Goal: Book appointment/travel/reservation

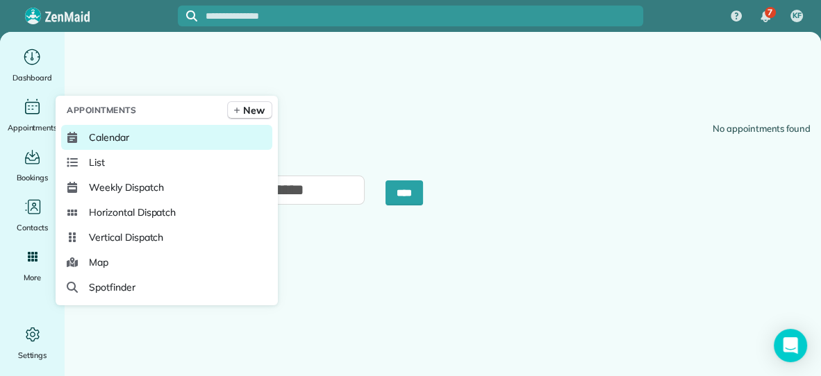
click at [112, 136] on span "Calendar" at bounding box center [109, 138] width 40 height 14
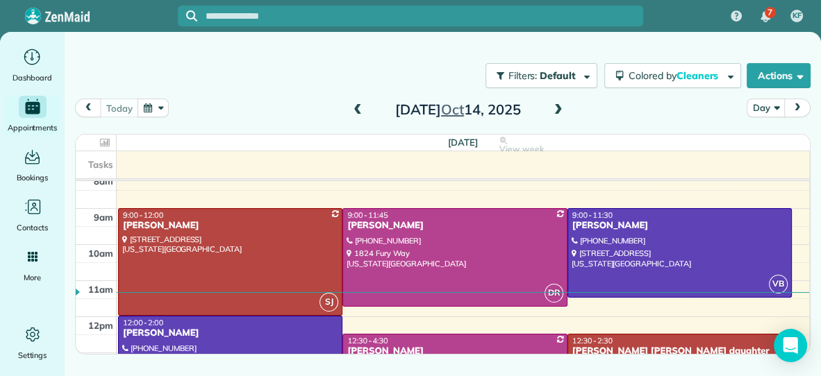
scroll to position [44, 0]
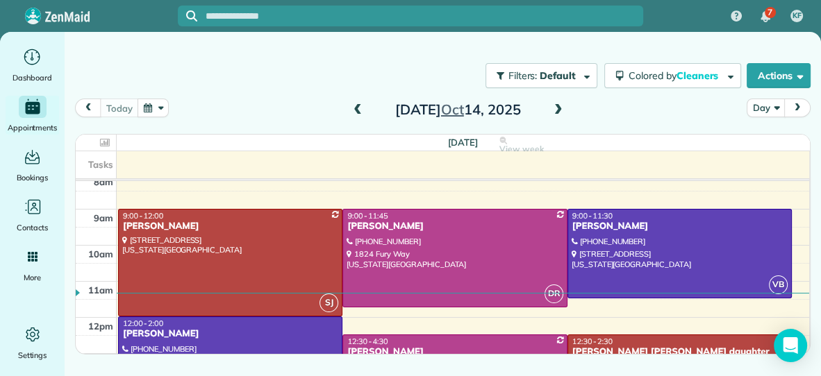
click at [560, 108] on span at bounding box center [558, 110] width 15 height 12
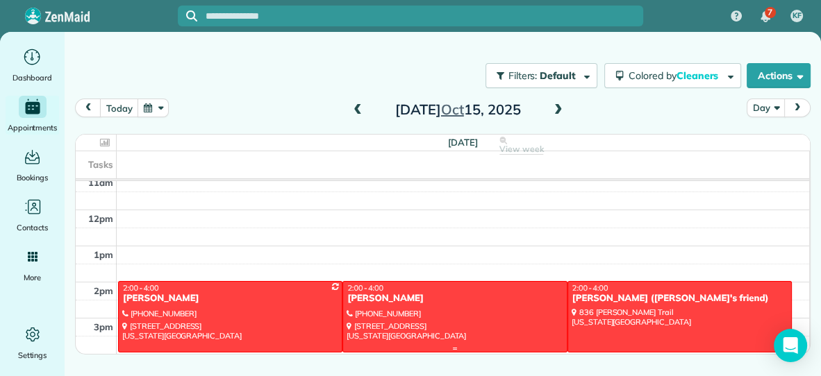
scroll to position [147, 0]
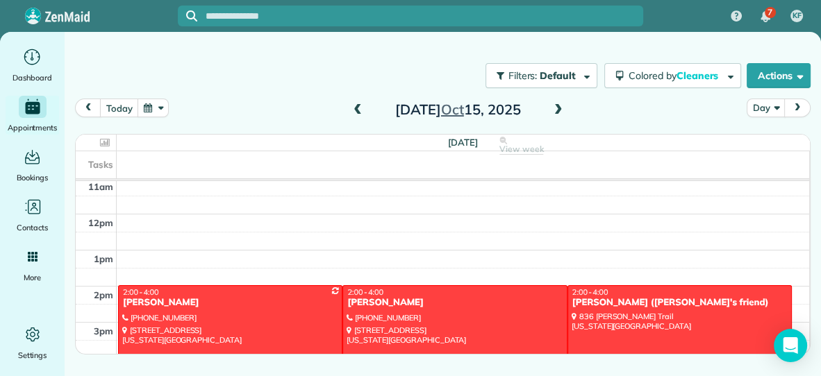
click at [354, 104] on span at bounding box center [357, 110] width 15 height 12
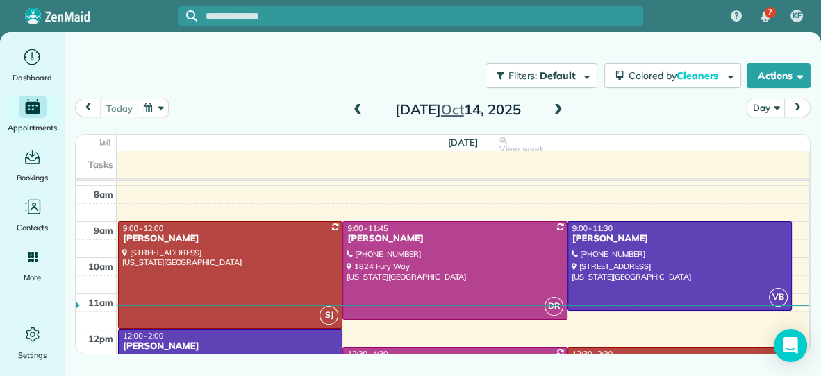
scroll to position [31, 0]
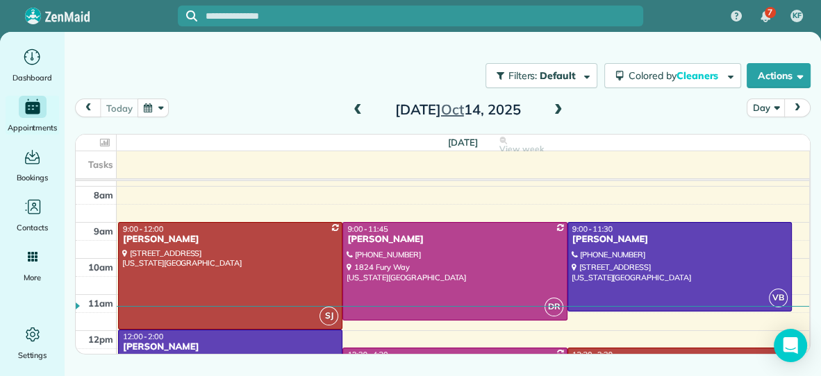
click at [557, 108] on span at bounding box center [558, 110] width 15 height 12
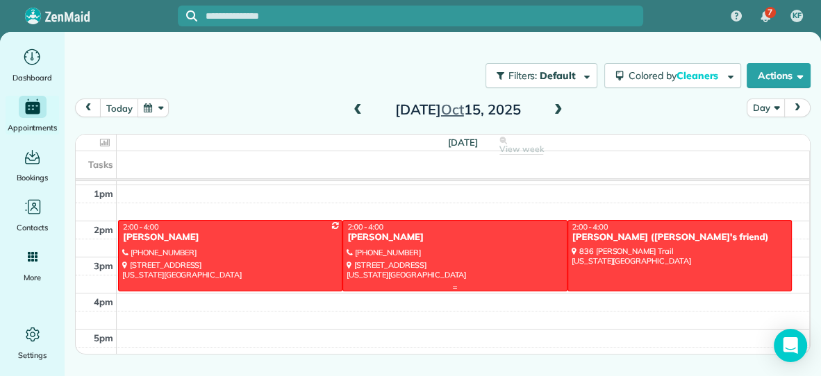
scroll to position [208, 0]
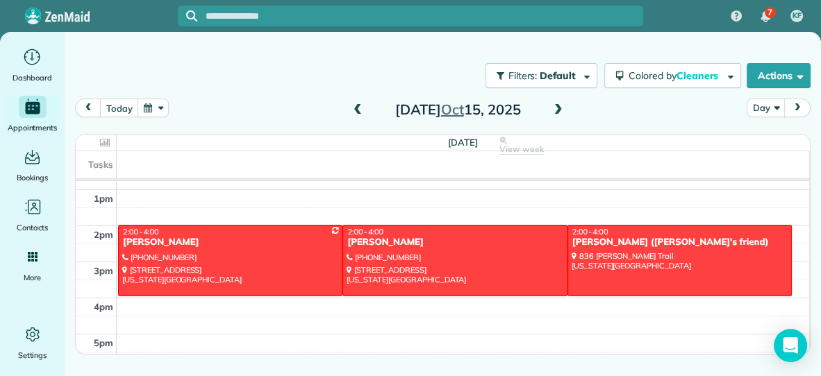
click at [497, 204] on div "7am 8am 9am 10am 11am 12pm 1pm 2pm 3pm 4pm 5pm 6pm VB AS 9:00 - 11:00 [PERSON_N…" at bounding box center [442, 190] width 733 height 433
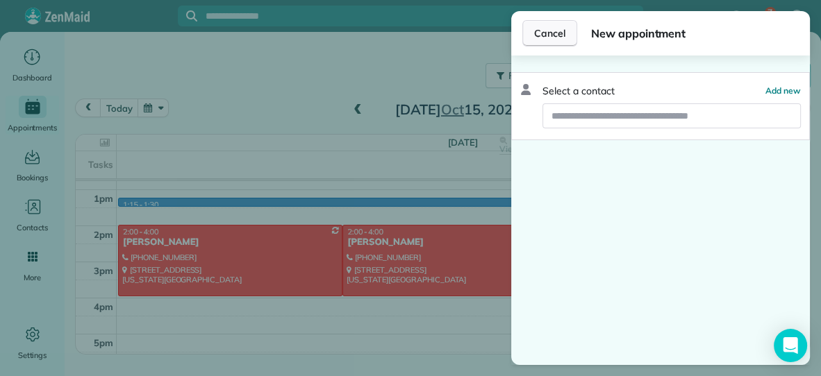
click at [553, 35] on span "Cancel" at bounding box center [549, 33] width 31 height 14
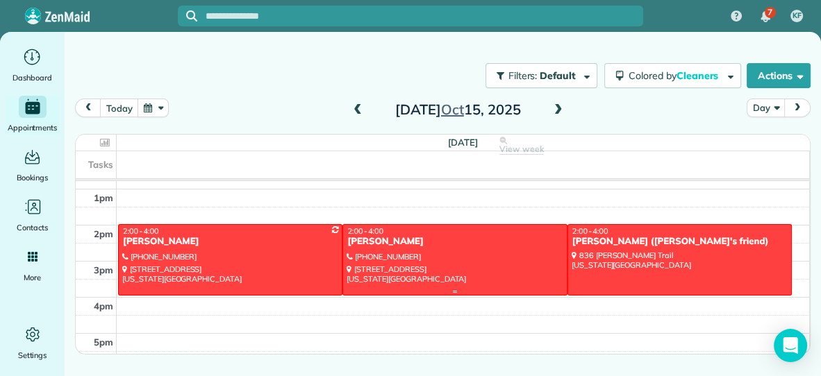
scroll to position [210, 0]
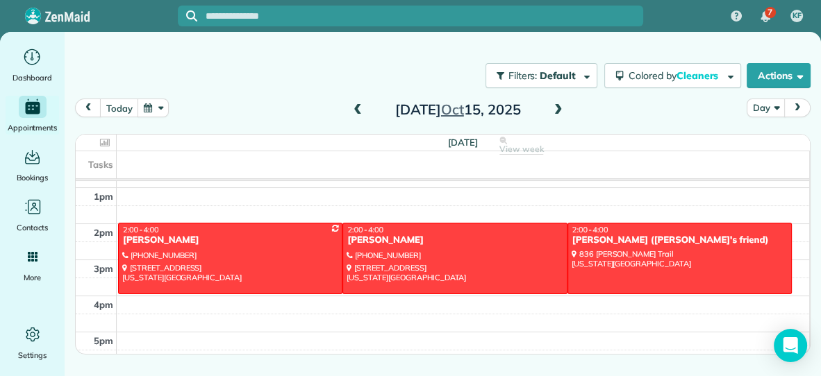
click at [556, 112] on span at bounding box center [558, 110] width 15 height 12
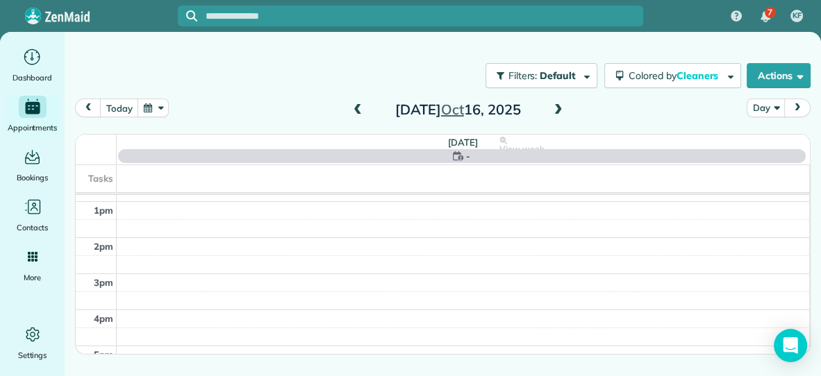
scroll to position [0, 0]
click at [556, 112] on span at bounding box center [558, 110] width 15 height 12
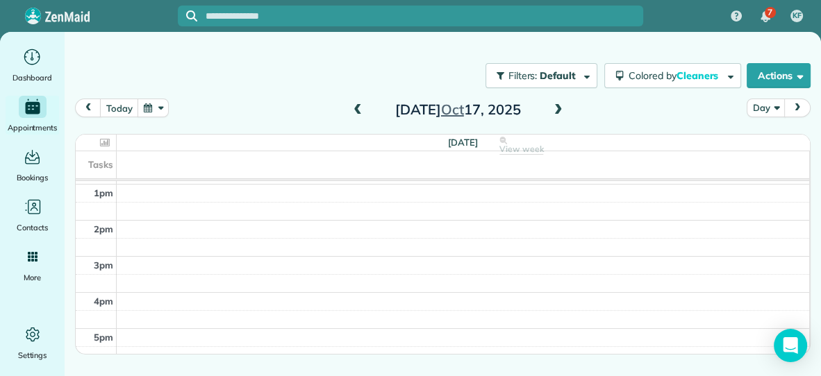
scroll to position [236, 0]
click at [357, 110] on span at bounding box center [357, 110] width 15 height 12
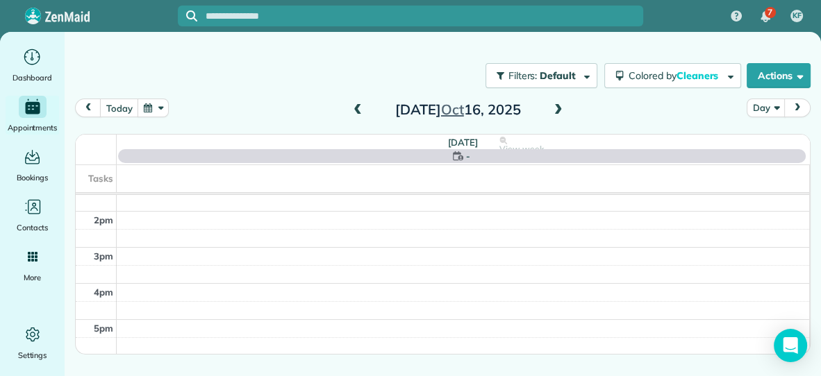
scroll to position [0, 0]
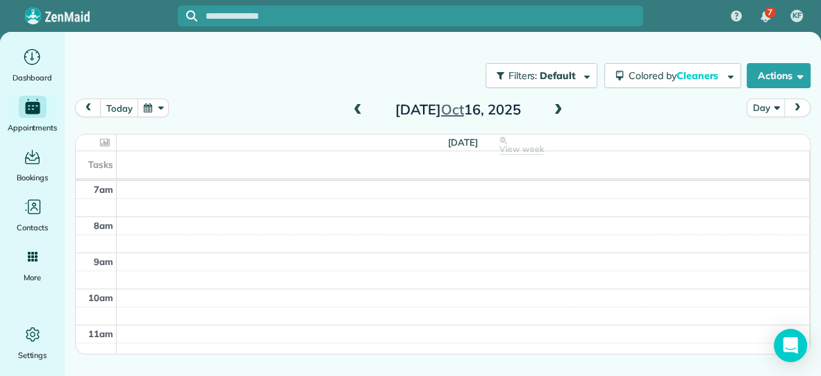
click at [558, 106] on span at bounding box center [558, 110] width 15 height 12
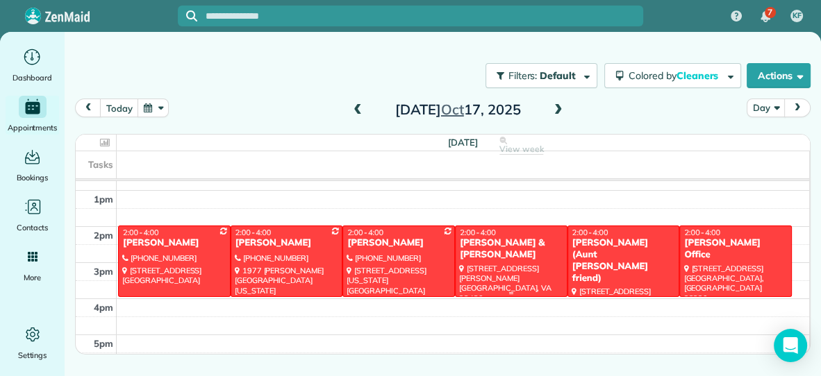
scroll to position [35, 0]
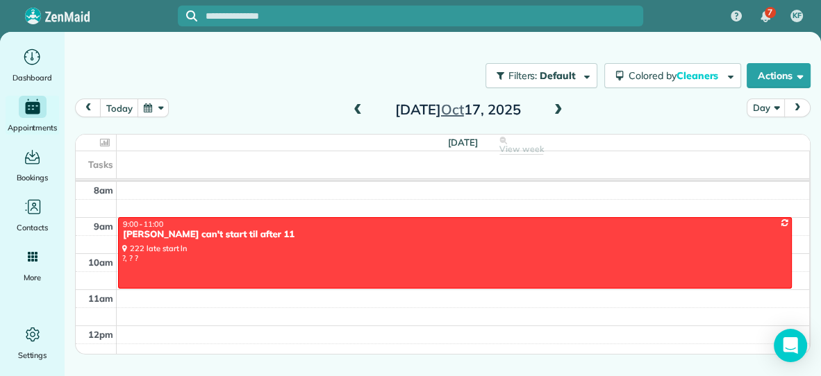
click at [356, 107] on span at bounding box center [357, 110] width 15 height 12
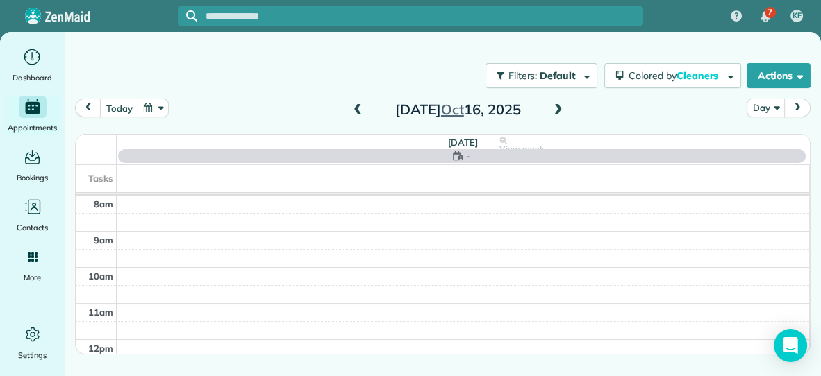
scroll to position [0, 0]
click at [356, 107] on span at bounding box center [357, 110] width 15 height 12
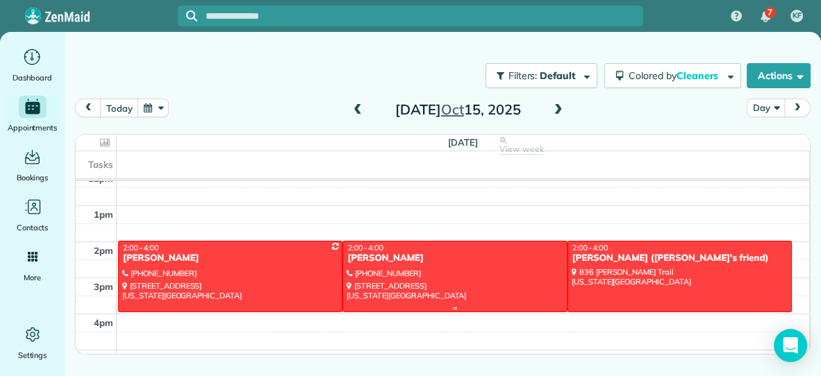
scroll to position [187, 0]
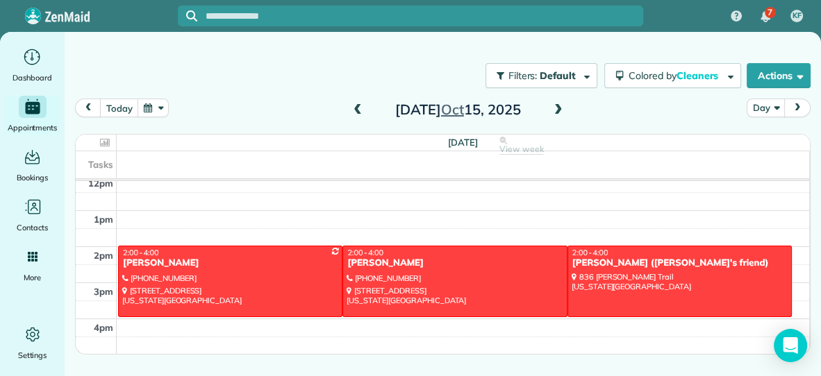
click at [556, 111] on span at bounding box center [558, 110] width 15 height 12
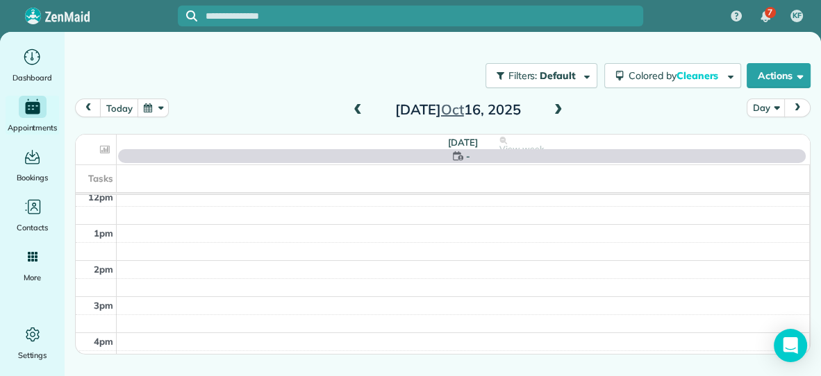
scroll to position [0, 0]
click at [355, 110] on span at bounding box center [357, 110] width 15 height 12
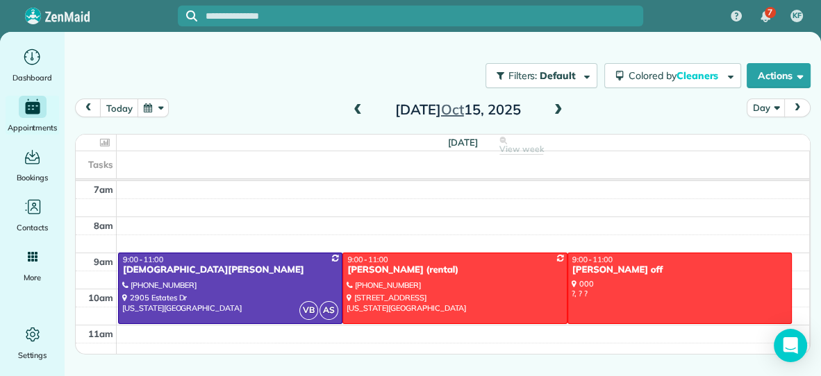
click at [556, 110] on span at bounding box center [558, 110] width 15 height 12
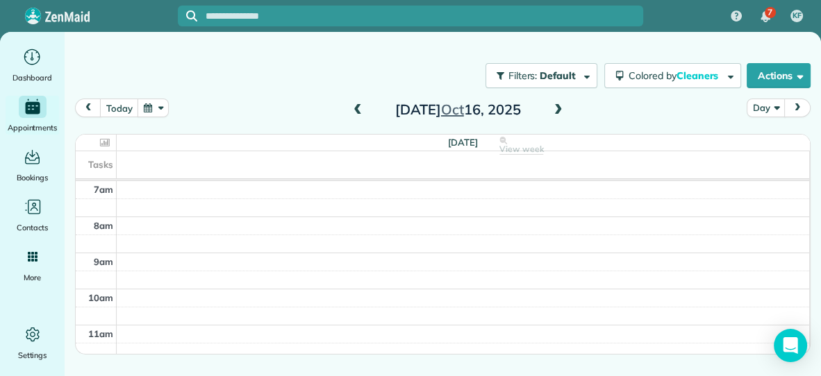
click at [556, 110] on span at bounding box center [558, 110] width 15 height 12
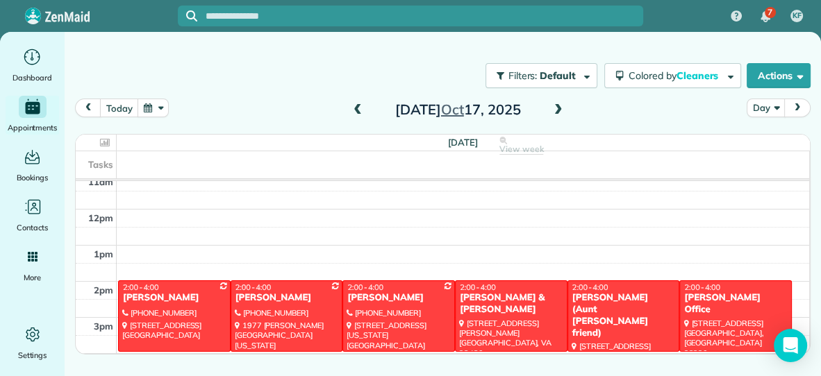
scroll to position [151, 0]
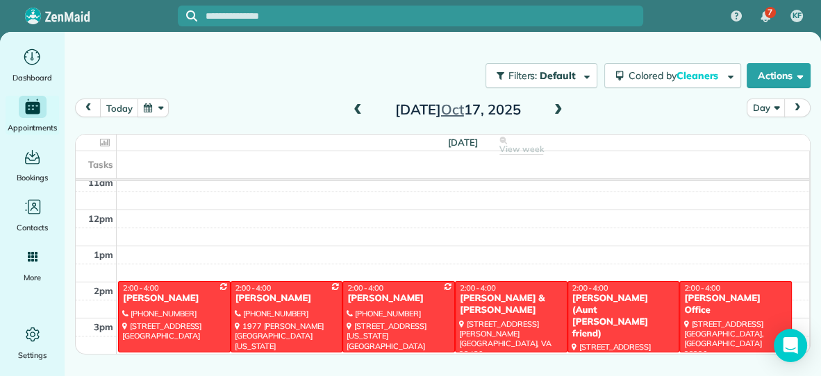
click at [354, 105] on span at bounding box center [357, 110] width 15 height 12
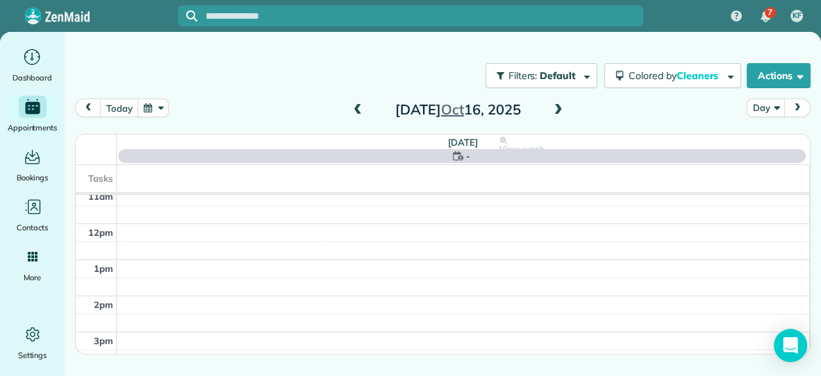
scroll to position [0, 0]
click at [354, 105] on span at bounding box center [357, 110] width 15 height 12
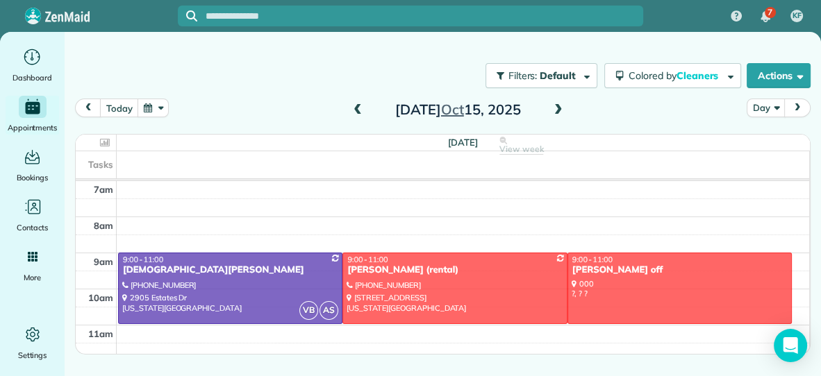
click at [354, 105] on span at bounding box center [357, 110] width 15 height 12
